Goal: Information Seeking & Learning: Learn about a topic

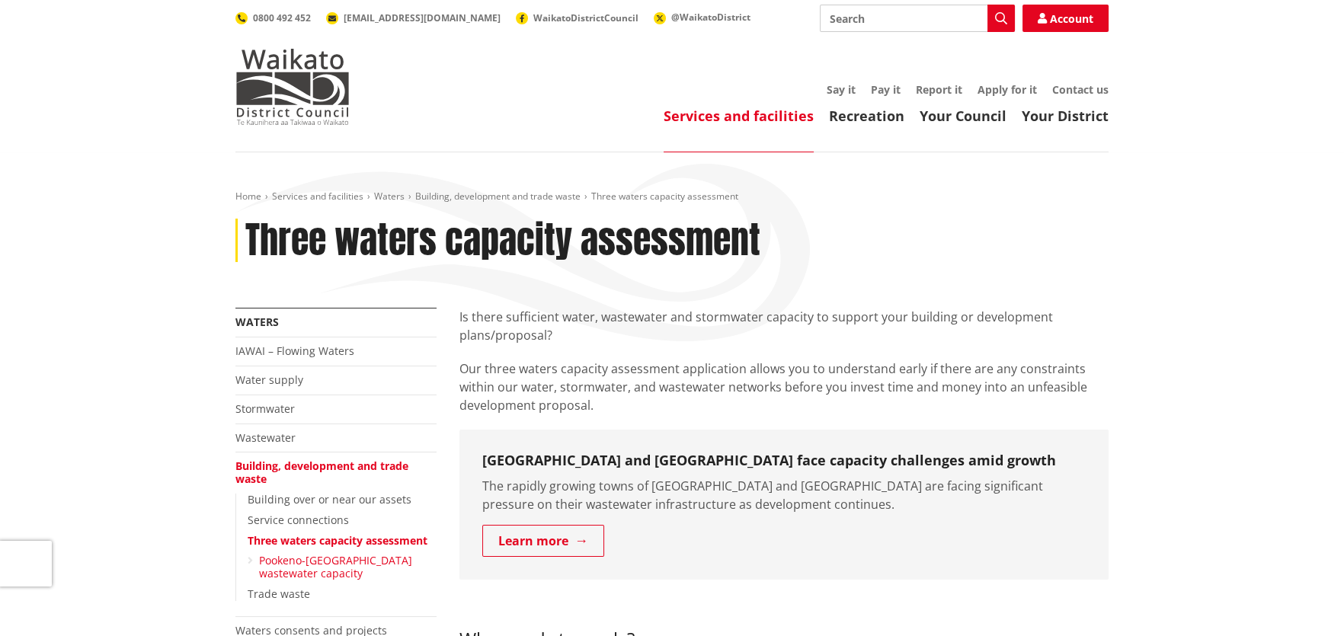
click at [359, 561] on link "Pookeno-[GEOGRAPHIC_DATA] wastewater capacity" at bounding box center [335, 566] width 153 height 27
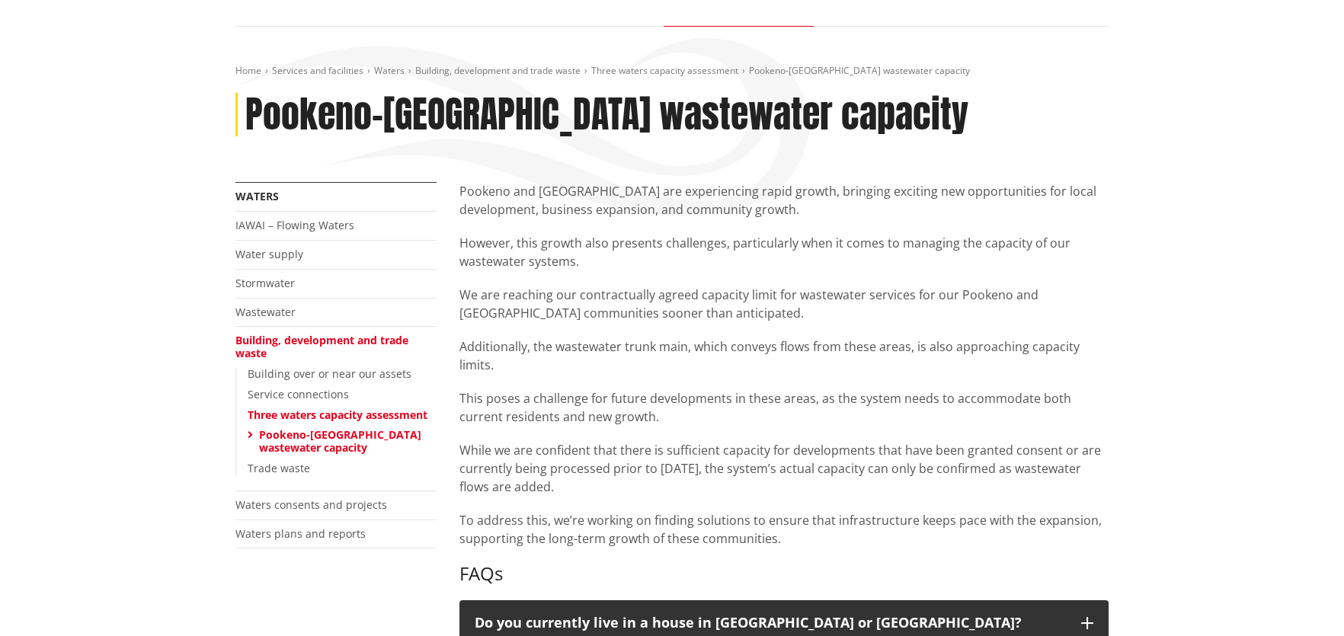
drag, startPoint x: 1128, startPoint y: 397, endPoint x: 1138, endPoint y: 427, distance: 32.0
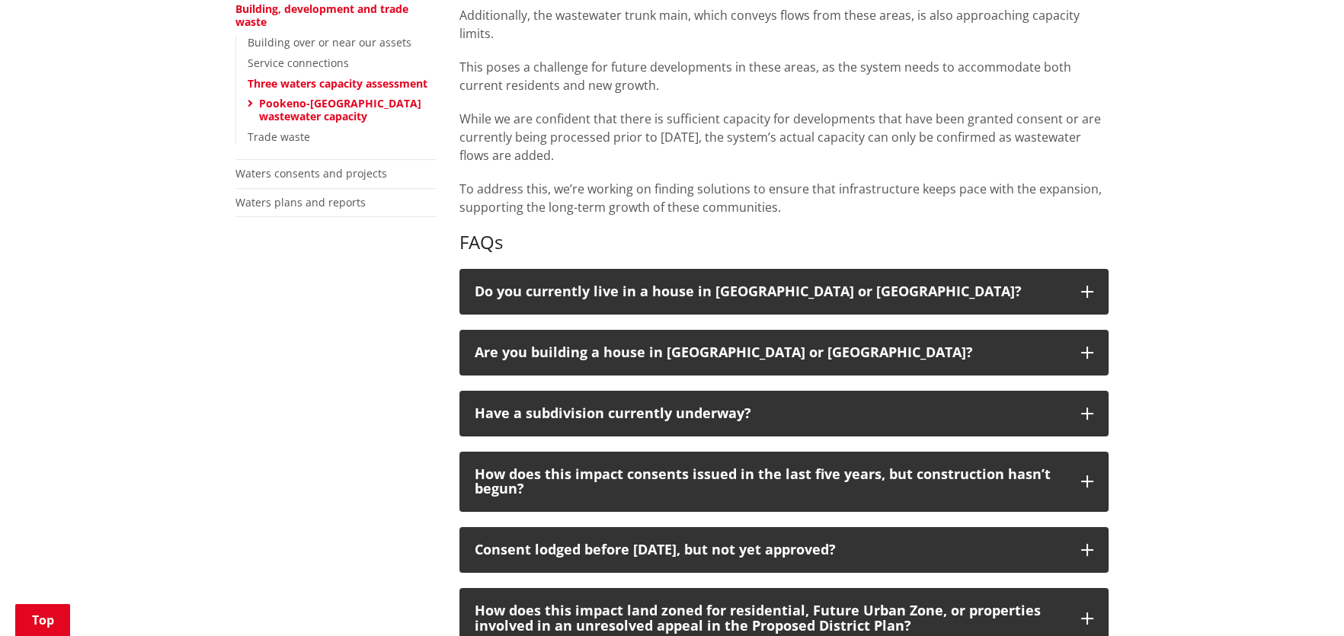
scroll to position [504, 0]
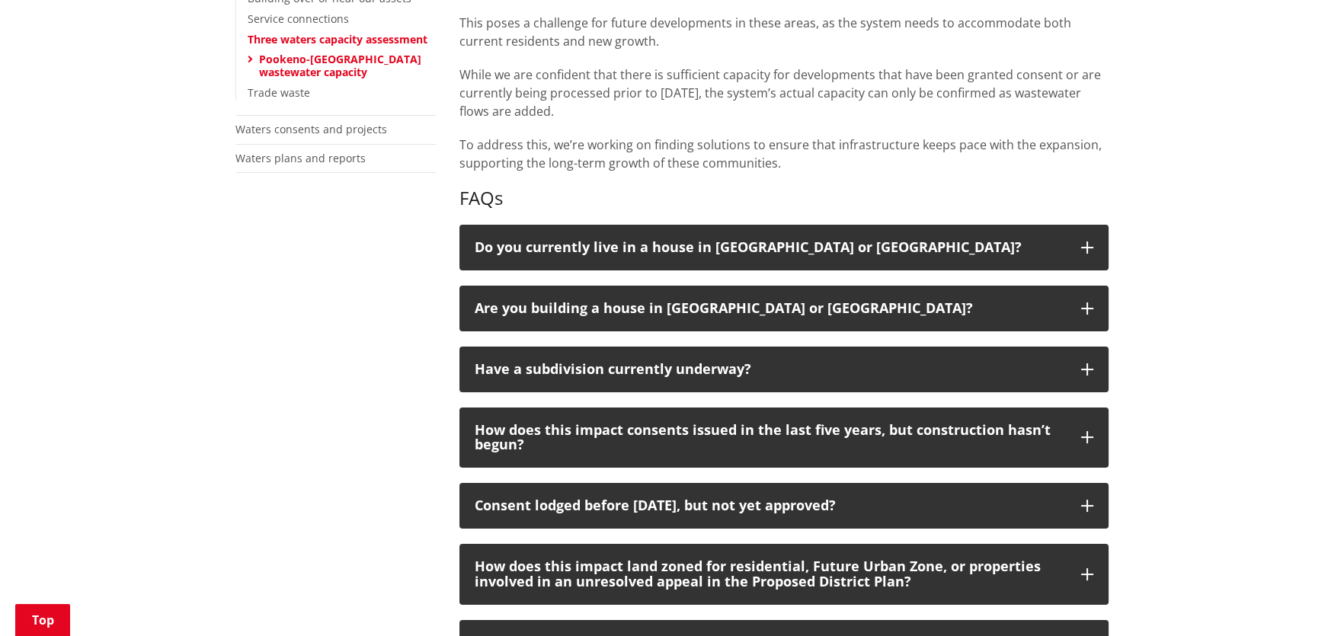
drag, startPoint x: 1175, startPoint y: 368, endPoint x: 1174, endPoint y: 414, distance: 45.7
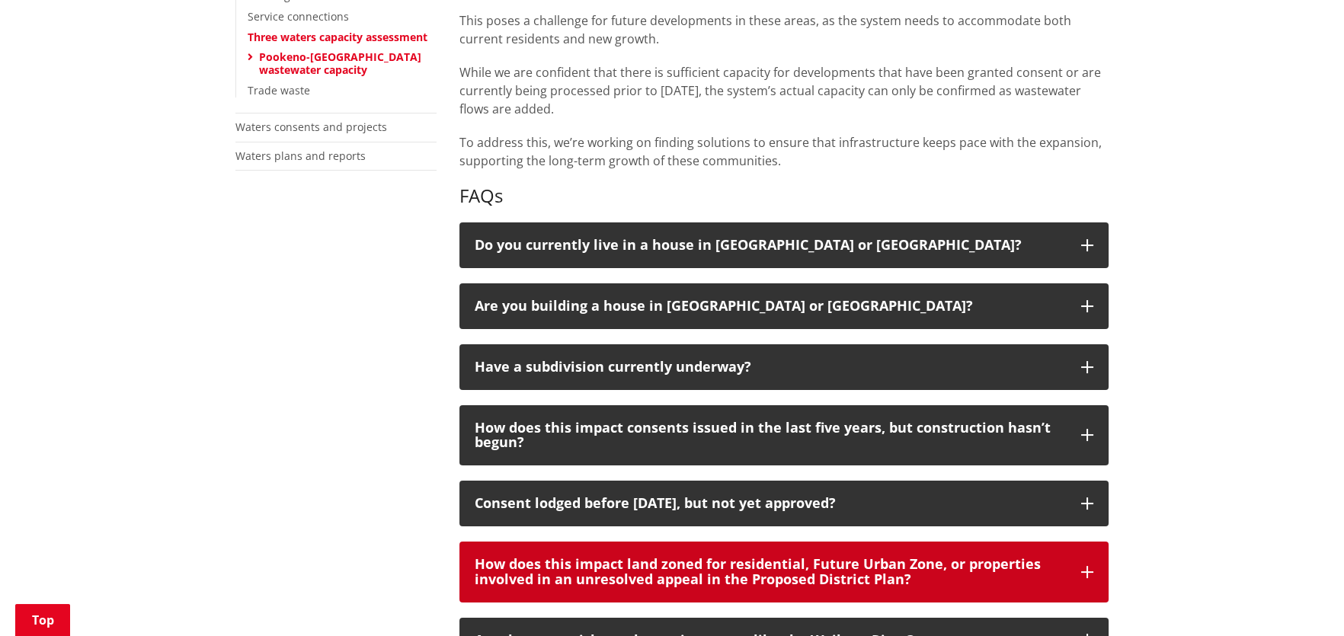
click at [969, 578] on div "How does this impact land zoned for residential, Future Urban Zone, or properti…" at bounding box center [770, 572] width 591 height 30
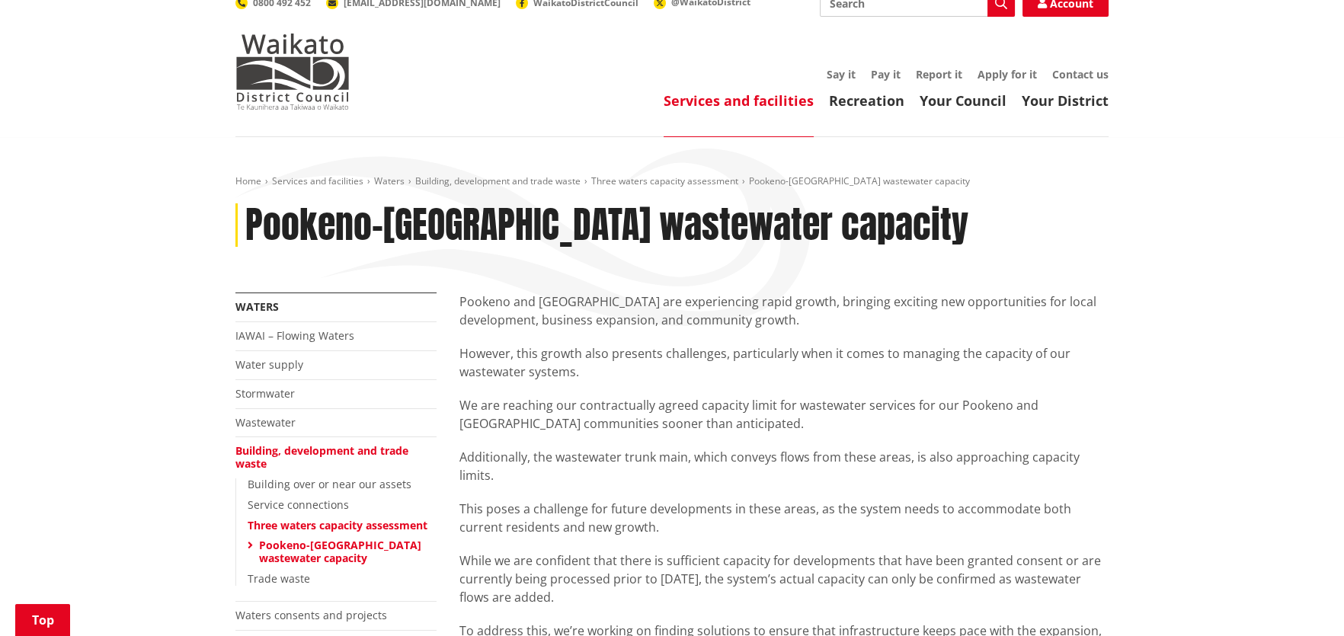
scroll to position [0, 0]
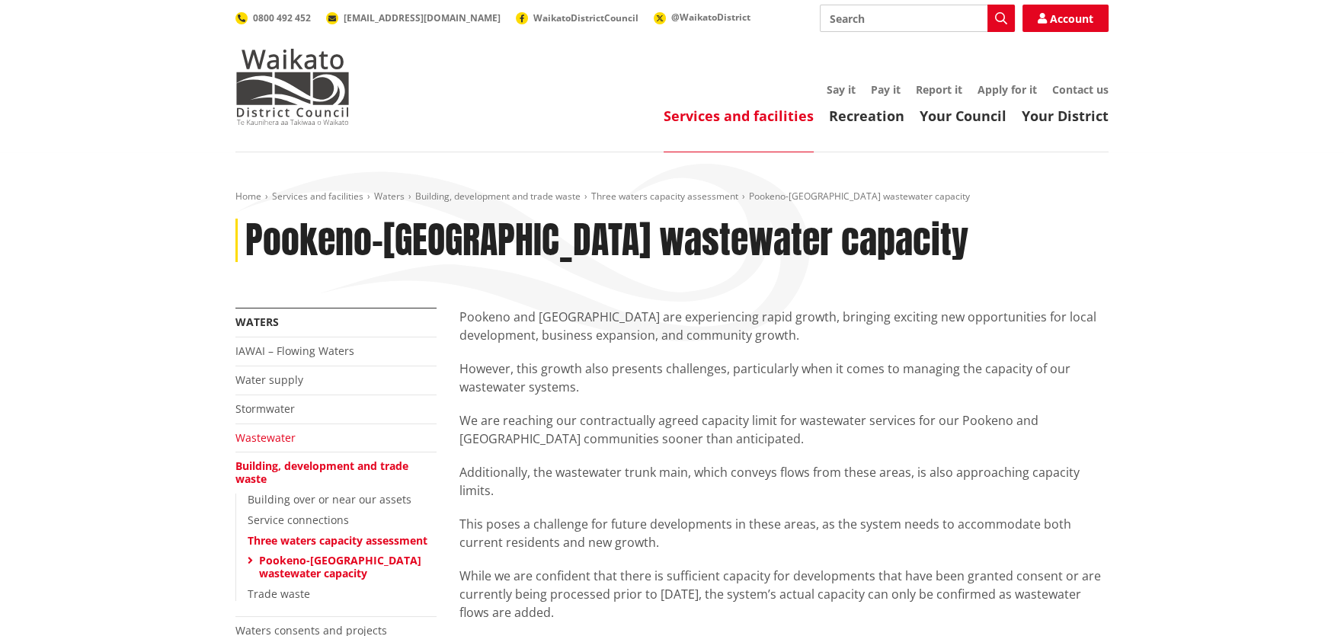
click at [282, 439] on link "Wastewater" at bounding box center [265, 437] width 60 height 14
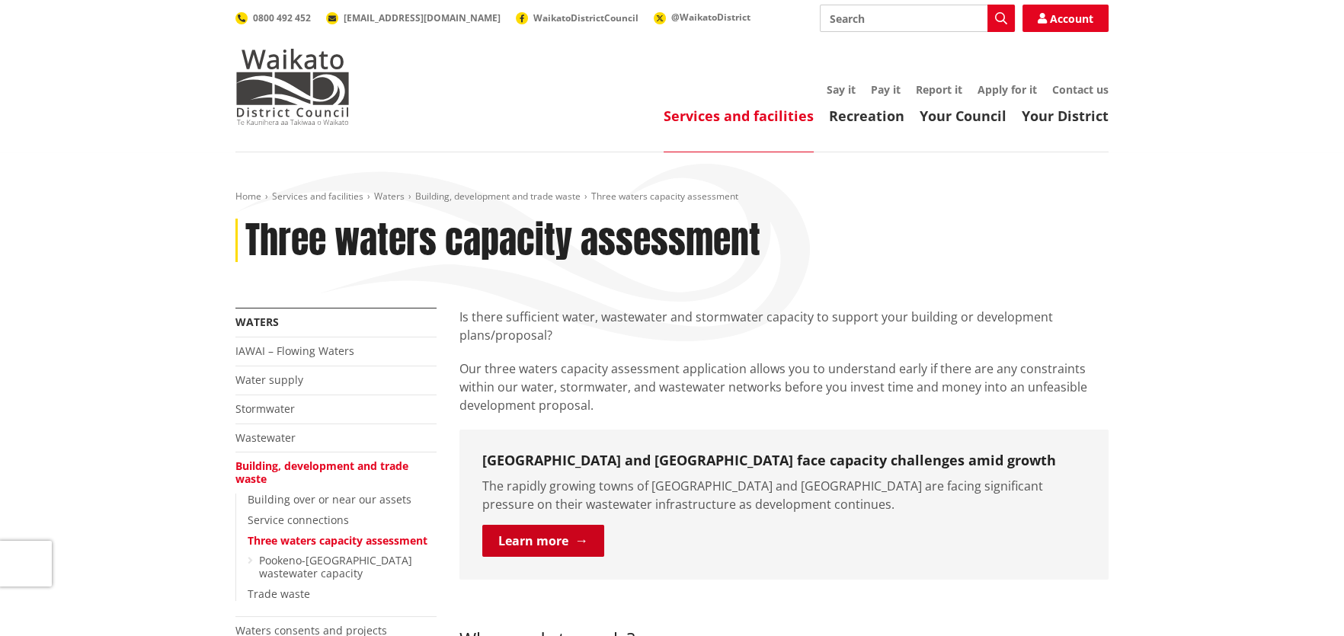
click at [564, 535] on link "Learn more" at bounding box center [543, 541] width 122 height 32
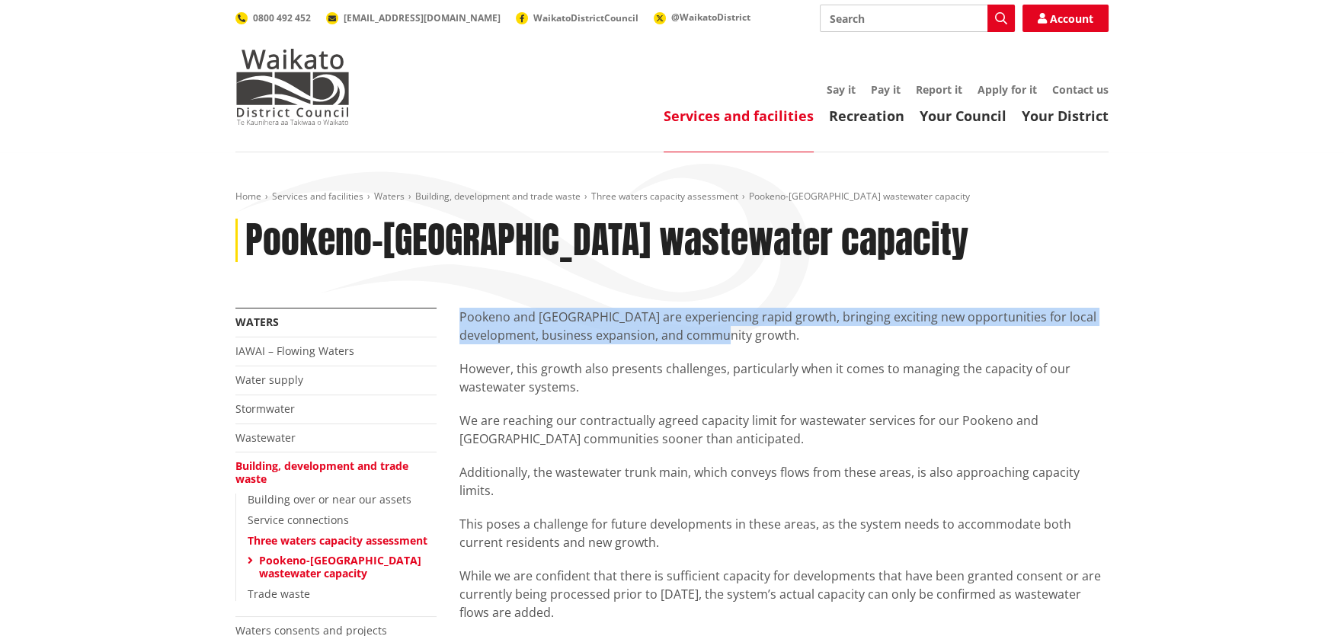
drag, startPoint x: 458, startPoint y: 320, endPoint x: 708, endPoint y: 328, distance: 250.8
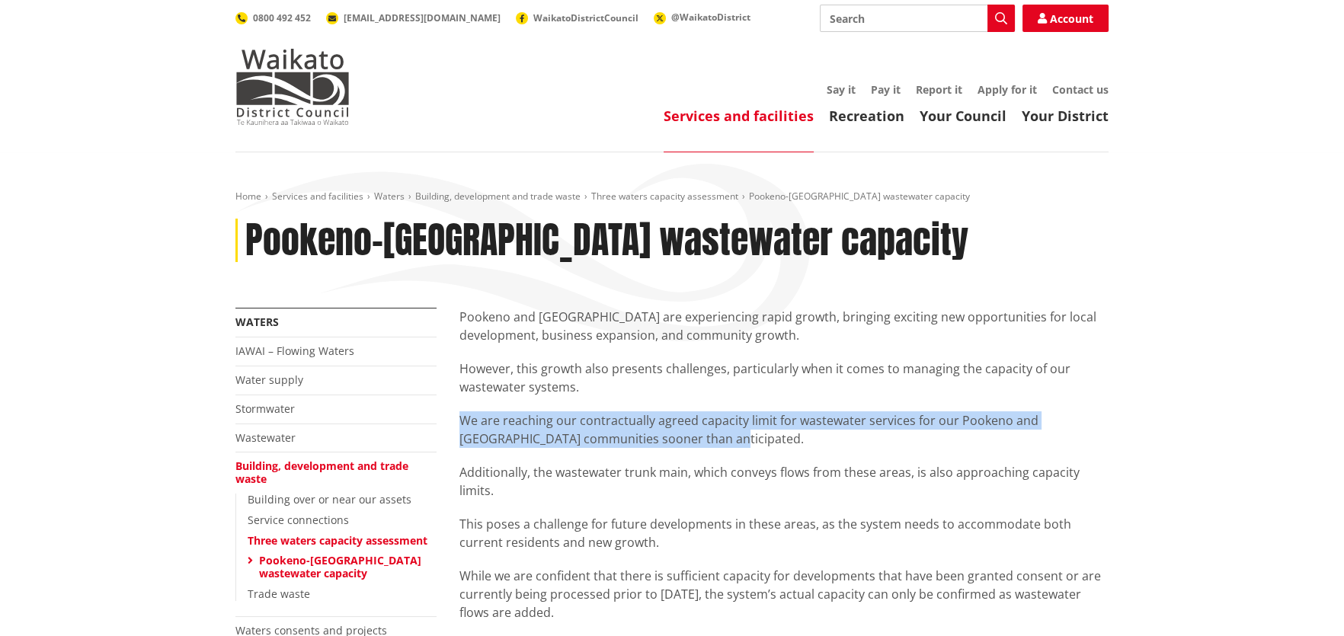
drag, startPoint x: 459, startPoint y: 420, endPoint x: 678, endPoint y: 442, distance: 219.7
click at [678, 442] on p "We are reaching our contractually agreed capacity limit for wastewater services…" at bounding box center [783, 429] width 649 height 37
copy p "We are reaching our contractually agreed capacity limit for wastewater services…"
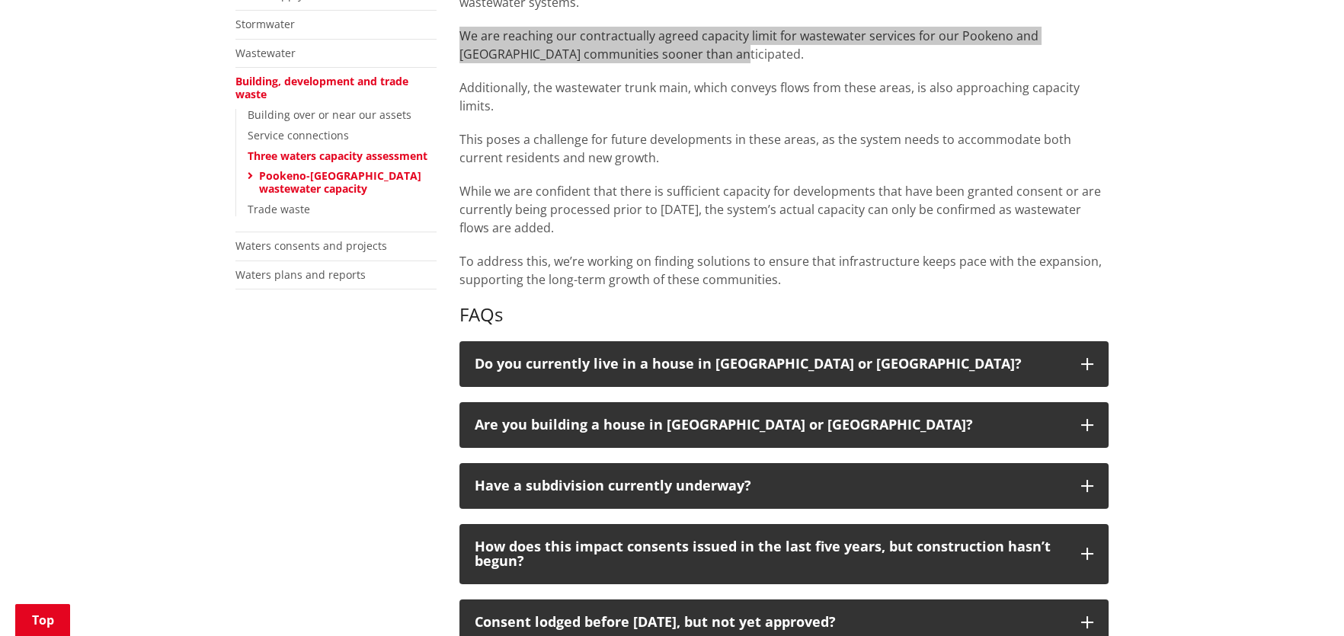
scroll to position [507, 0]
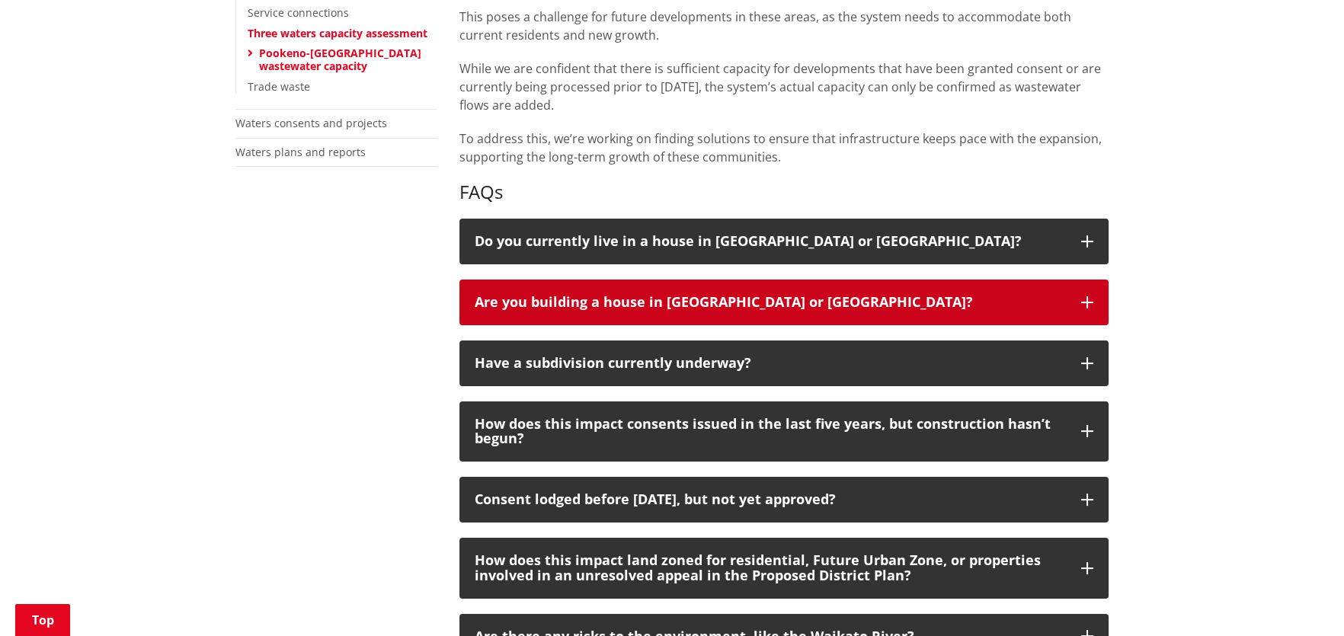
click at [757, 288] on button "Are you building a house in Pookeno or Tuakau?" at bounding box center [783, 303] width 649 height 46
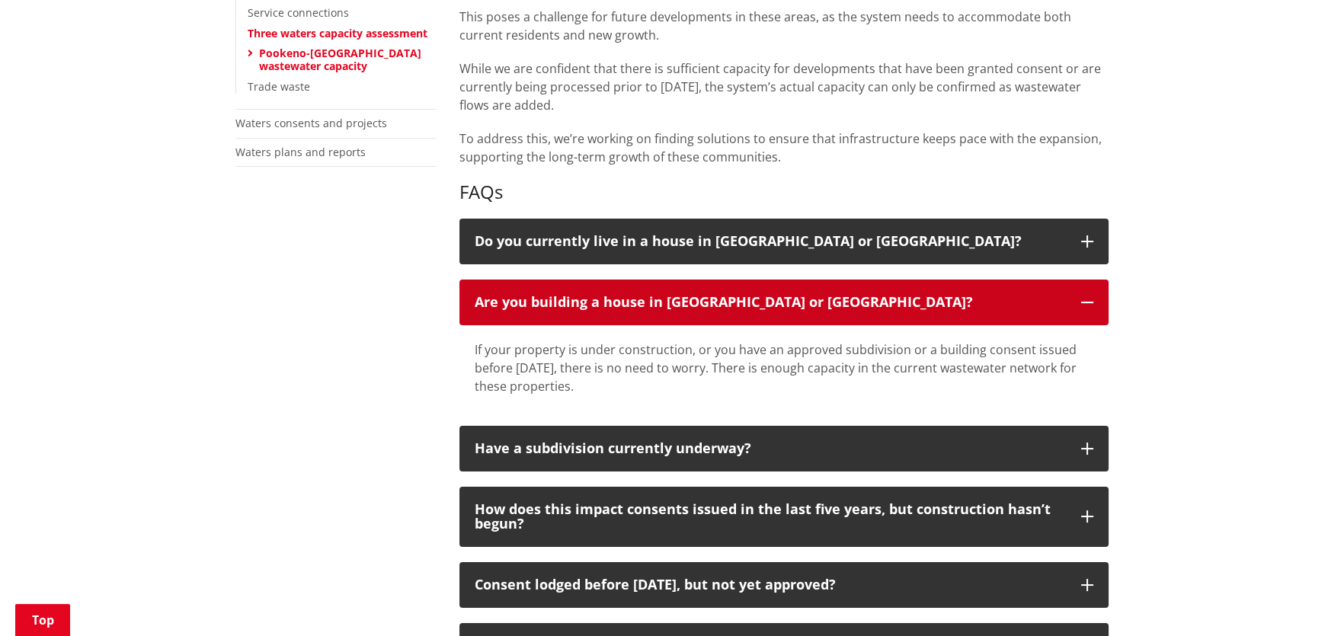
scroll to position [761, 0]
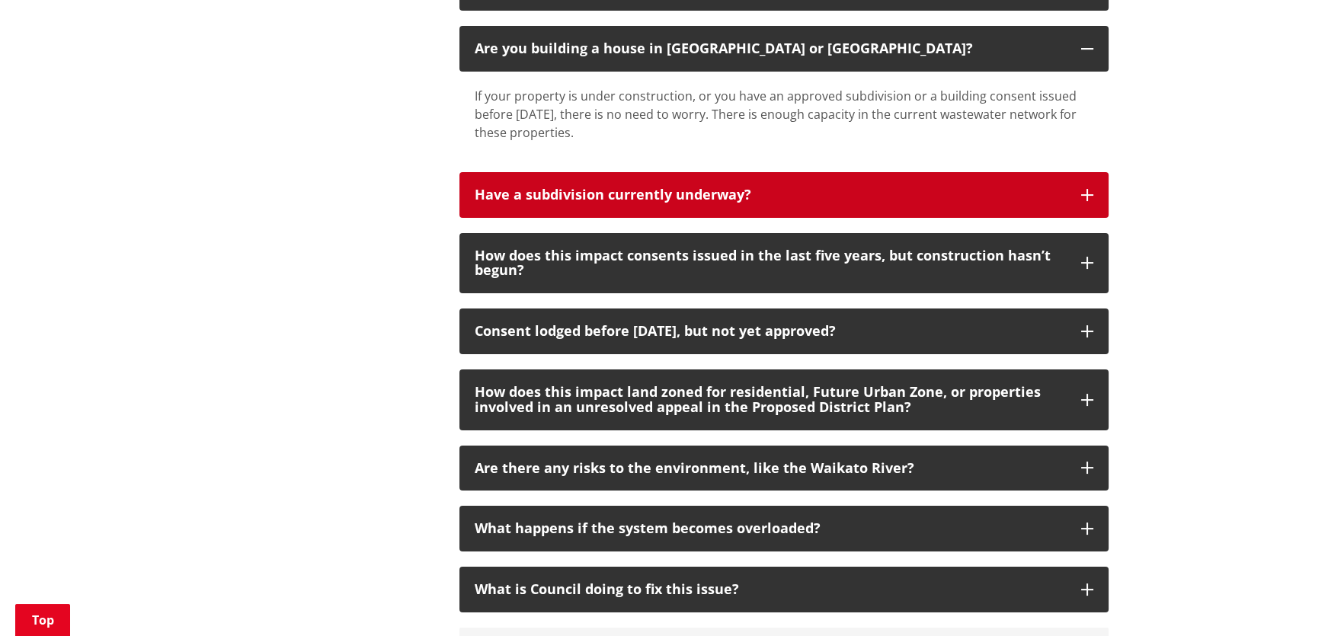
click at [770, 193] on div "Have a subdivision currently underway?" at bounding box center [770, 194] width 591 height 15
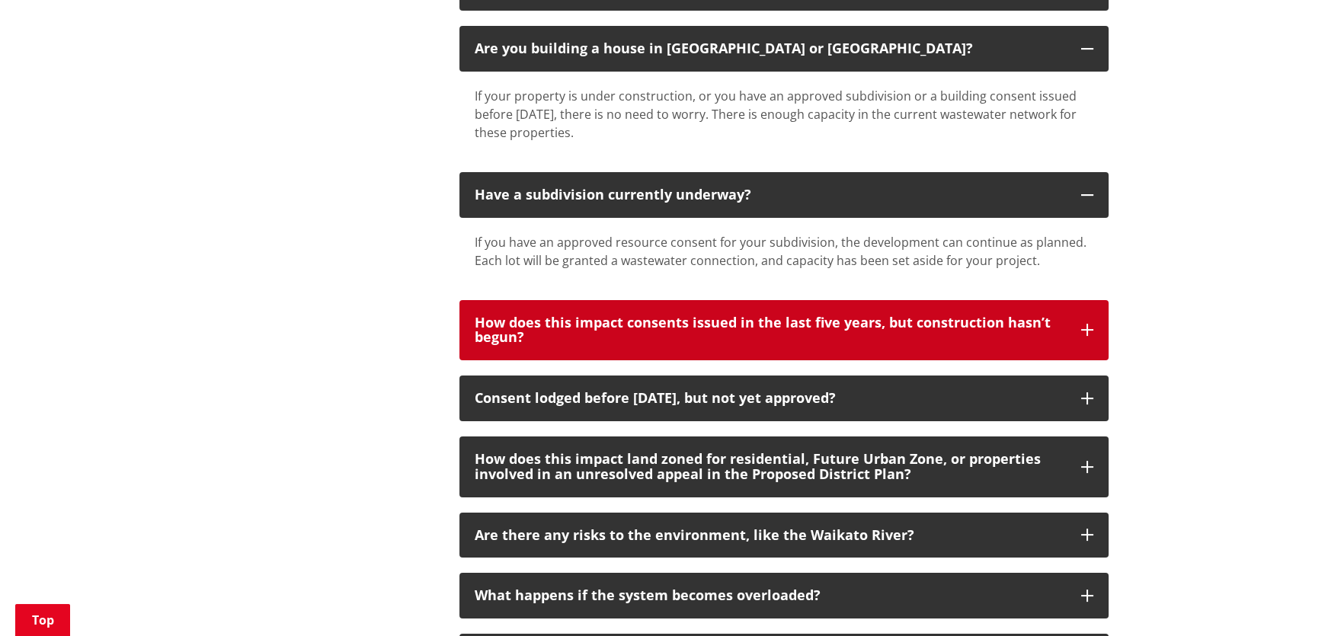
click at [758, 331] on div "How does this impact consents issued in the last five years, but construction h…" at bounding box center [770, 330] width 591 height 30
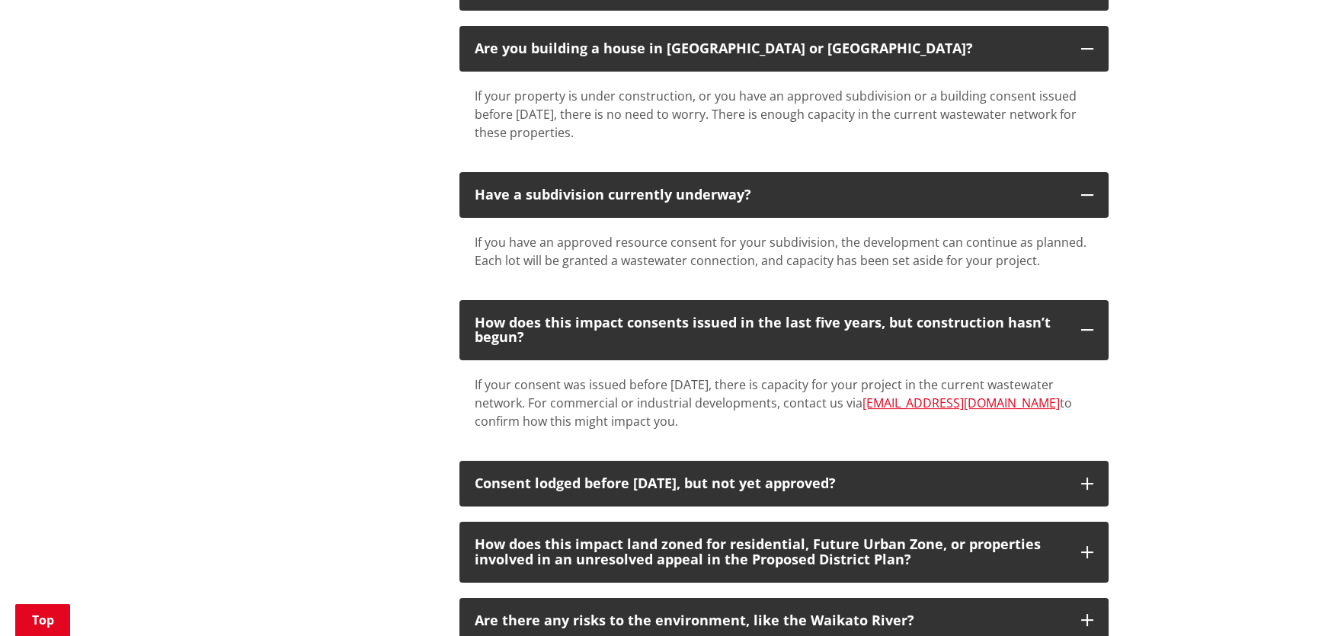
drag, startPoint x: 926, startPoint y: 404, endPoint x: 1037, endPoint y: 401, distance: 112.0
click at [1037, 401] on div "If your consent was issued before February 1 2025, there is capacity for your p…" at bounding box center [784, 403] width 619 height 55
copy div "[EMAIL_ADDRESS][DOMAIN_NAME]"
click at [821, 439] on div "If your consent was issued before February 1 2025, there is capacity for your p…" at bounding box center [783, 402] width 649 height 85
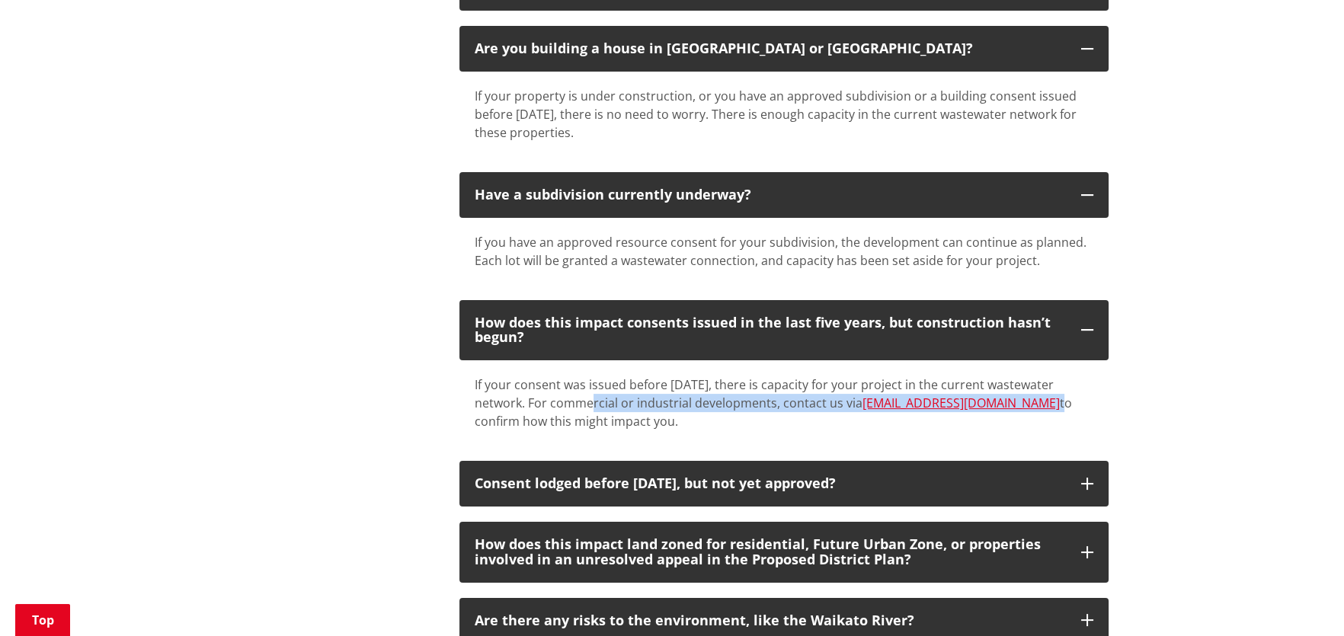
drag, startPoint x: 596, startPoint y: 399, endPoint x: 1039, endPoint y: 398, distance: 442.6
click at [1039, 398] on div "If your consent was issued before February 1 2025, there is capacity for your p…" at bounding box center [784, 403] width 619 height 55
copy div "For commercial or industrial developments, contact us via info@waidc.govt.nz"
